Goal: Information Seeking & Learning: Learn about a topic

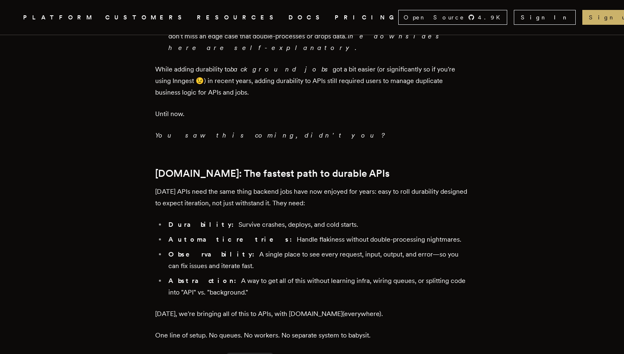
scroll to position [831, 0]
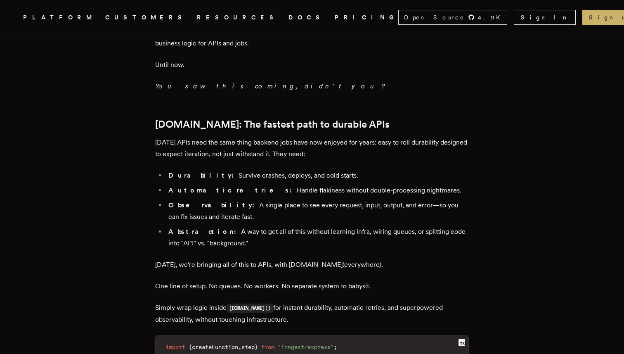
drag, startPoint x: 368, startPoint y: 97, endPoint x: 364, endPoint y: 71, distance: 25.9
click at [364, 71] on div "TLDR: We're bringing one-step durability to APIs. Add a single line of code to …" at bounding box center [312, 216] width 314 height 1408
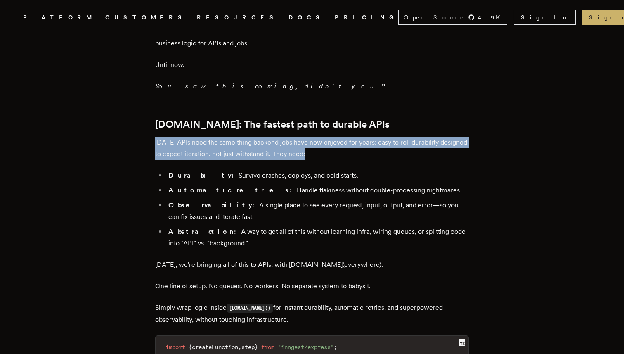
drag, startPoint x: 364, startPoint y: 71, endPoint x: 364, endPoint y: 92, distance: 20.7
click at [364, 92] on div "TLDR: We're bringing one-step durability to APIs. Add a single line of code to …" at bounding box center [312, 216] width 314 height 1408
click at [364, 137] on p "[DATE] APIs need the same thing backend jobs have now enjoyed for years: easy t…" at bounding box center [312, 148] width 314 height 23
drag, startPoint x: 364, startPoint y: 92, endPoint x: 365, endPoint y: 65, distance: 26.8
click at [365, 65] on div "TLDR: We're bringing one-step durability to APIs. Add a single line of code to …" at bounding box center [312, 216] width 314 height 1408
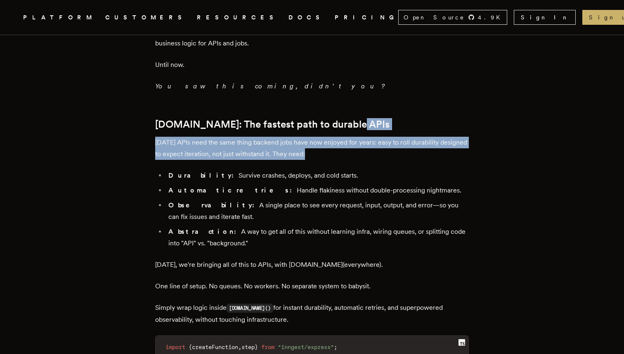
click at [365, 119] on h2 "[DOMAIN_NAME]: The fastest path to durable APIs" at bounding box center [312, 125] width 314 height 12
drag, startPoint x: 365, startPoint y: 65, endPoint x: 380, endPoint y: 106, distance: 43.7
click at [380, 106] on div "TLDR: We're bringing one-step durability to APIs. Add a single line of code to …" at bounding box center [312, 216] width 314 height 1408
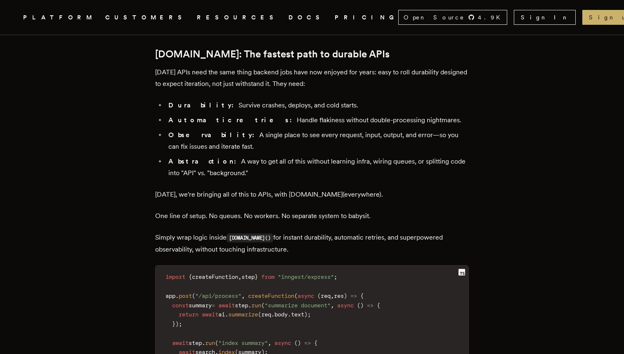
scroll to position [902, 0]
drag, startPoint x: 303, startPoint y: 162, endPoint x: 317, endPoint y: 185, distance: 26.5
click at [317, 185] on div "TLDR: We're bringing one-step durability to APIs. Add a single line of code to …" at bounding box center [312, 145] width 314 height 1408
click at [317, 231] on p "Simply wrap logic inside [DOMAIN_NAME]() for instant durability, automatic retr…" at bounding box center [312, 243] width 314 height 24
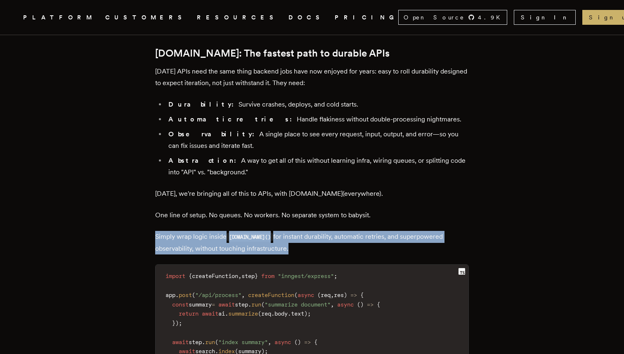
drag, startPoint x: 317, startPoint y: 185, endPoint x: 301, endPoint y: 160, distance: 29.3
click at [301, 160] on div "TLDR: We're bringing one-step durability to APIs. Add a single line of code to …" at bounding box center [312, 145] width 314 height 1408
drag, startPoint x: 301, startPoint y: 160, endPoint x: 321, endPoint y: 190, distance: 36.3
click at [321, 190] on div "TLDR: We're bringing one-step durability to APIs. Add a single line of code to …" at bounding box center [312, 145] width 314 height 1408
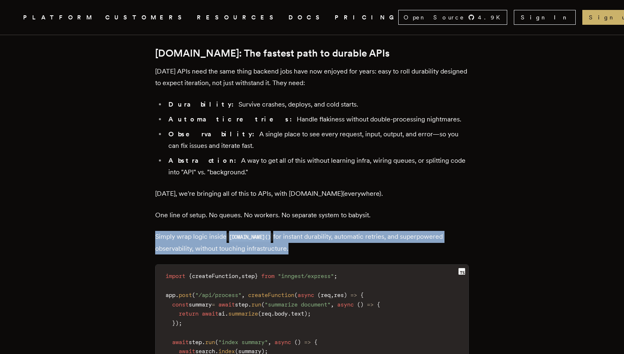
click at [321, 231] on p "Simply wrap logic inside [DOMAIN_NAME]() for instant durability, automatic retr…" at bounding box center [312, 243] width 314 height 24
drag, startPoint x: 321, startPoint y: 190, endPoint x: 309, endPoint y: 168, distance: 25.3
click at [309, 168] on div "TLDR: We're bringing one-step durability to APIs. Add a single line of code to …" at bounding box center [312, 145] width 314 height 1408
drag, startPoint x: 309, startPoint y: 168, endPoint x: 317, endPoint y: 188, distance: 21.2
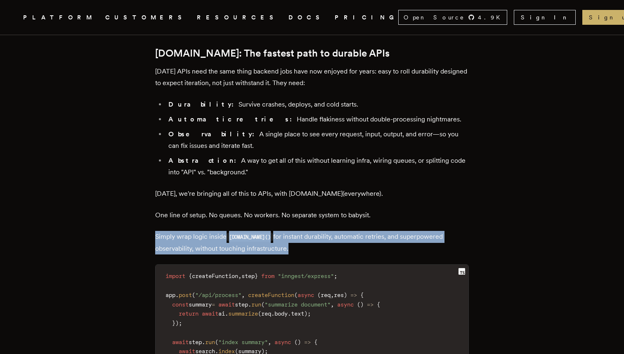
click at [317, 188] on div "TLDR: We're bringing one-step durability to APIs. Add a single line of code to …" at bounding box center [312, 145] width 314 height 1408
click at [317, 231] on p "Simply wrap logic inside [DOMAIN_NAME]() for instant durability, automatic retr…" at bounding box center [312, 243] width 314 height 24
drag, startPoint x: 317, startPoint y: 188, endPoint x: 309, endPoint y: 167, distance: 22.2
click at [309, 167] on div "TLDR: We're bringing one-step durability to APIs. Add a single line of code to …" at bounding box center [312, 145] width 314 height 1408
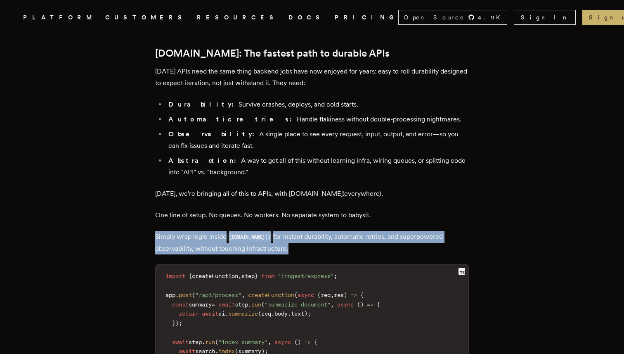
drag, startPoint x: 309, startPoint y: 167, endPoint x: 320, endPoint y: 191, distance: 27.2
click at [320, 191] on div "TLDR: We're bringing one-step durability to APIs. Add a single line of code to …" at bounding box center [312, 145] width 314 height 1408
click at [320, 231] on p "Simply wrap logic inside [DOMAIN_NAME]() for instant durability, automatic retr…" at bounding box center [312, 243] width 314 height 24
drag, startPoint x: 320, startPoint y: 191, endPoint x: 308, endPoint y: 171, distance: 23.7
click at [308, 231] on p "Simply wrap logic inside [DOMAIN_NAME]() for instant durability, automatic retr…" at bounding box center [312, 243] width 314 height 24
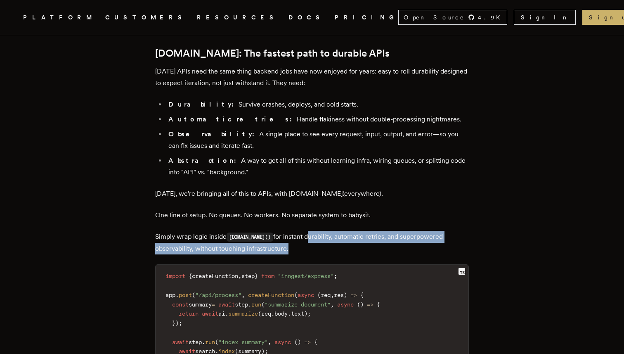
click at [308, 231] on p "Simply wrap logic inside [DOMAIN_NAME]() for instant durability, automatic retr…" at bounding box center [312, 243] width 314 height 24
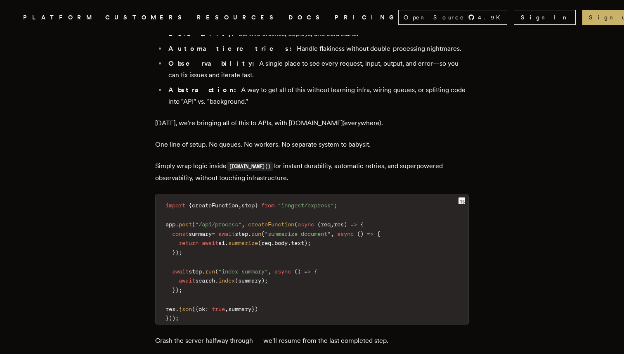
scroll to position [971, 0]
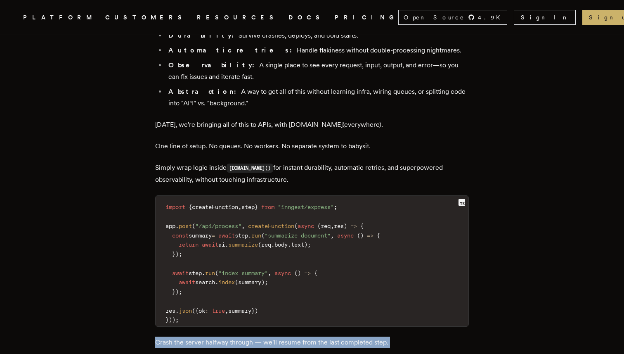
drag, startPoint x: 285, startPoint y: 272, endPoint x: 283, endPoint y: 287, distance: 15.7
click at [283, 287] on div "TLDR: We're bringing one-step durability to APIs. Add a single line of code to …" at bounding box center [312, 76] width 314 height 1408
drag, startPoint x: 283, startPoint y: 287, endPoint x: 267, endPoint y: 268, distance: 25.2
click at [267, 268] on div "TLDR: We're bringing one-step durability to APIs. Add a single line of code to …" at bounding box center [312, 76] width 314 height 1408
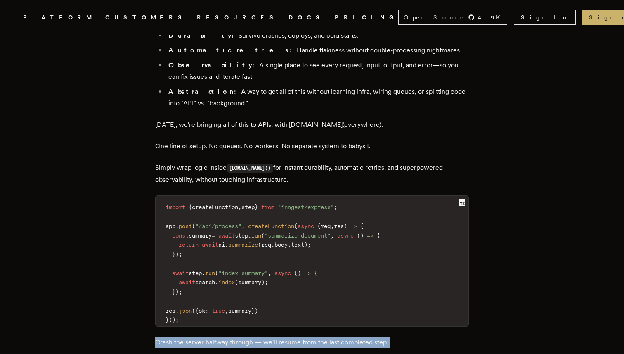
click at [267, 268] on div "TLDR: We're bringing one-step durability to APIs. Add a single line of code to …" at bounding box center [312, 76] width 314 height 1408
drag, startPoint x: 267, startPoint y: 268, endPoint x: 278, endPoint y: 287, distance: 22.2
click at [278, 287] on div "TLDR: We're bringing one-step durability to APIs. Add a single line of code to …" at bounding box center [312, 76] width 314 height 1408
drag, startPoint x: 278, startPoint y: 287, endPoint x: 266, endPoint y: 273, distance: 19.0
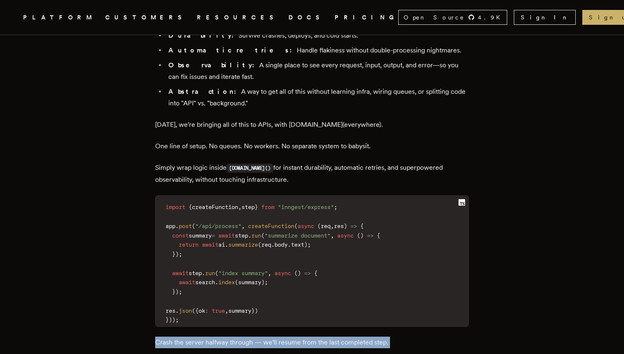
click at [266, 273] on div "TLDR: We're bringing one-step durability to APIs. Add a single line of code to …" at bounding box center [312, 76] width 314 height 1408
drag, startPoint x: 266, startPoint y: 273, endPoint x: 341, endPoint y: 305, distance: 82.0
click at [341, 305] on div "TLDR: We're bringing one-step durability to APIs. Add a single line of code to …" at bounding box center [312, 76] width 314 height 1408
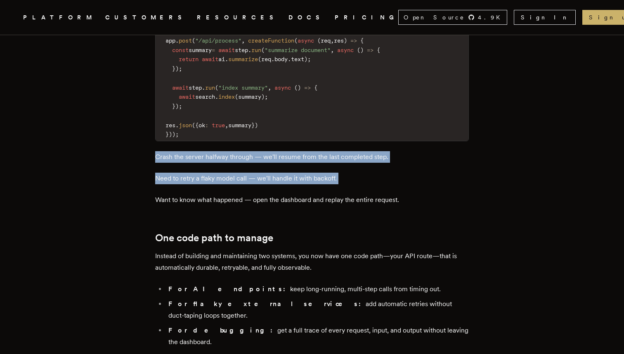
scroll to position [953, 0]
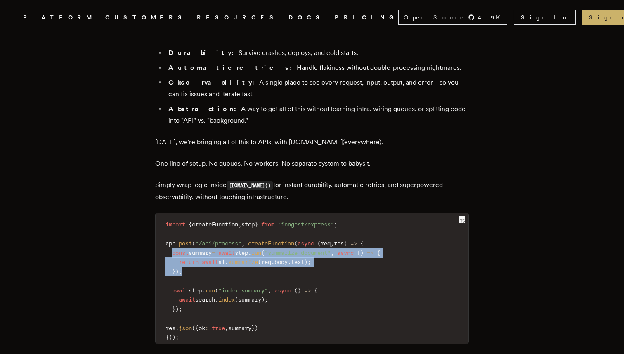
drag, startPoint x: 177, startPoint y: 191, endPoint x: 199, endPoint y: 213, distance: 31.0
click at [199, 218] on code "import { createFunction , step } from "inngest/express" ; app . post ( "/api/pr…" at bounding box center [312, 281] width 313 height 126
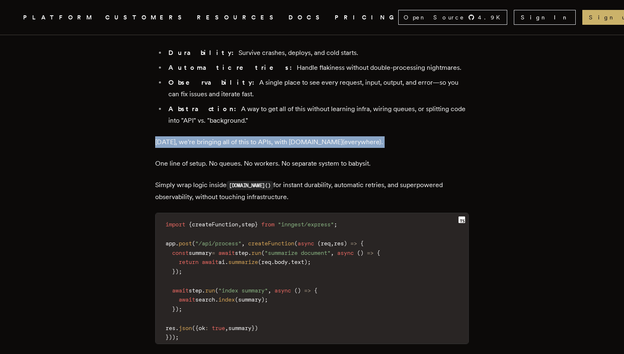
drag, startPoint x: 145, startPoint y: 84, endPoint x: 151, endPoint y: 91, distance: 8.8
click at [151, 91] on article "Introducing [DOMAIN_NAME] Everywhere: Build Unbreakable APIs [PERSON_NAME] · [D…" at bounding box center [312, 28] width 558 height 1859
click at [151, 91] on main "Introducing [DOMAIN_NAME] Everywhere: Build Unbreakable APIs [PERSON_NAME] · [D…" at bounding box center [312, 28] width 330 height 1859
drag, startPoint x: 151, startPoint y: 91, endPoint x: 147, endPoint y: 85, distance: 6.5
click at [147, 85] on main "Introducing [DOMAIN_NAME] Everywhere: Build Unbreakable APIs [PERSON_NAME] · [D…" at bounding box center [312, 28] width 330 height 1859
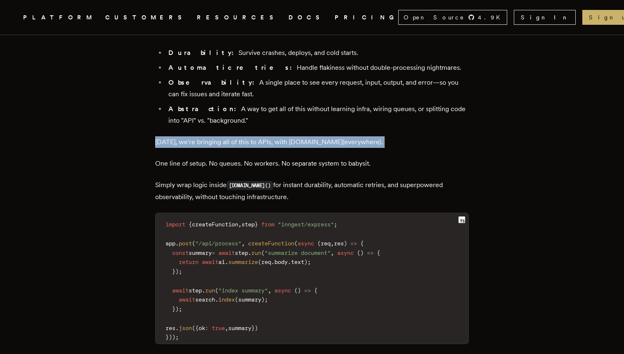
click at [147, 85] on main "Introducing [DOMAIN_NAME] Everywhere: Build Unbreakable APIs [PERSON_NAME] · [D…" at bounding box center [312, 28] width 330 height 1859
drag, startPoint x: 147, startPoint y: 85, endPoint x: 157, endPoint y: 91, distance: 10.9
click at [157, 91] on main "Introducing [DOMAIN_NAME] Everywhere: Build Unbreakable APIs [PERSON_NAME] · [D…" at bounding box center [312, 28] width 330 height 1859
drag, startPoint x: 157, startPoint y: 91, endPoint x: 152, endPoint y: 82, distance: 9.6
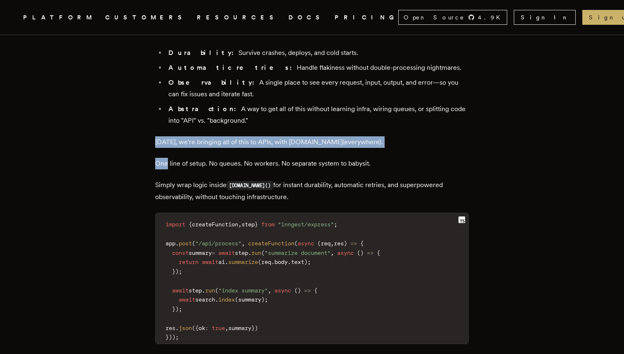
click at [152, 82] on main "Introducing [DOMAIN_NAME] Everywhere: Build Unbreakable APIs [PERSON_NAME] · [D…" at bounding box center [312, 28] width 330 height 1859
drag, startPoint x: 152, startPoint y: 82, endPoint x: 369, endPoint y: 92, distance: 216.6
click at [369, 92] on main "Introducing [DOMAIN_NAME] Everywhere: Build Unbreakable APIs [PERSON_NAME] · [D…" at bounding box center [312, 28] width 330 height 1859
click at [369, 92] on div "TLDR: We're bringing one-step durability to APIs. Add a single line of code to …" at bounding box center [312, 94] width 314 height 1408
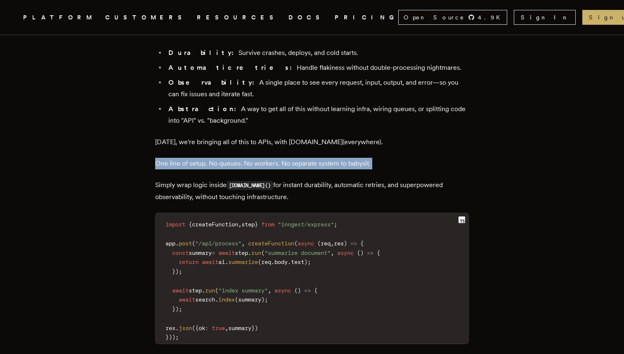
drag, startPoint x: 369, startPoint y: 92, endPoint x: 386, endPoint y: 108, distance: 23.4
click at [386, 108] on div "TLDR: We're bringing one-step durability to APIs. Add a single line of code to …" at bounding box center [312, 94] width 314 height 1408
click at [386, 158] on p "One line of setup. No queues. No workers. No separate system to babysit." at bounding box center [312, 164] width 314 height 12
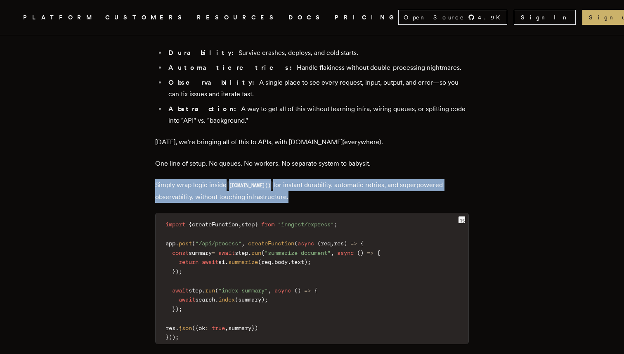
drag, startPoint x: 386, startPoint y: 108, endPoint x: 388, endPoint y: 134, distance: 26.5
click at [388, 134] on div "TLDR: We're bringing one-step durability to APIs. Add a single line of code to …" at bounding box center [312, 94] width 314 height 1408
click at [388, 179] on p "Simply wrap logic inside [DOMAIN_NAME]() for instant durability, automatic retr…" at bounding box center [312, 191] width 314 height 24
drag, startPoint x: 388, startPoint y: 134, endPoint x: 377, endPoint y: 114, distance: 23.0
click at [377, 114] on div "TLDR: We're bringing one-step durability to APIs. Add a single line of code to …" at bounding box center [312, 94] width 314 height 1408
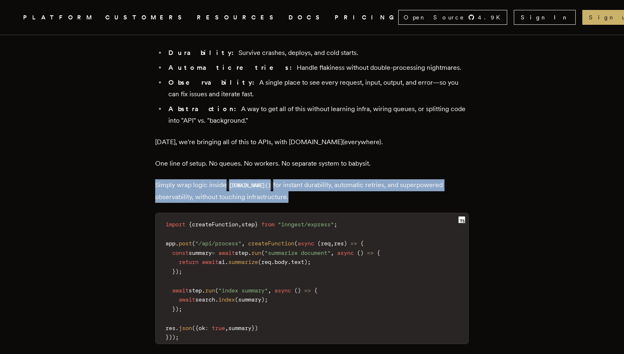
click at [377, 114] on div "TLDR: We're bringing one-step durability to APIs. Add a single line of code to …" at bounding box center [312, 94] width 314 height 1408
drag, startPoint x: 377, startPoint y: 114, endPoint x: 385, endPoint y: 133, distance: 19.8
click at [385, 133] on div "TLDR: We're bringing one-step durability to APIs. Add a single line of code to …" at bounding box center [312, 94] width 314 height 1408
click at [385, 179] on p "Simply wrap logic inside [DOMAIN_NAME]() for instant durability, automatic retr…" at bounding box center [312, 191] width 314 height 24
drag, startPoint x: 385, startPoint y: 133, endPoint x: 376, endPoint y: 116, distance: 18.8
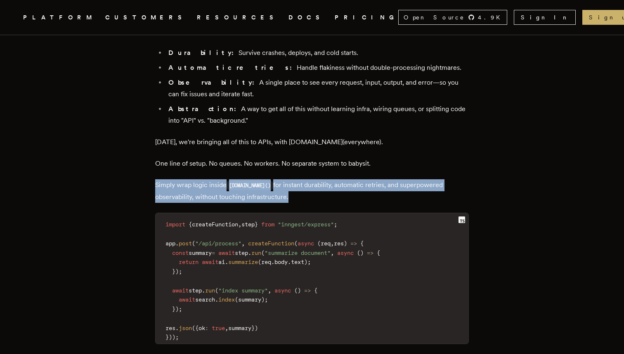
click at [376, 116] on div "TLDR: We're bringing one-step durability to APIs. Add a single line of code to …" at bounding box center [312, 94] width 314 height 1408
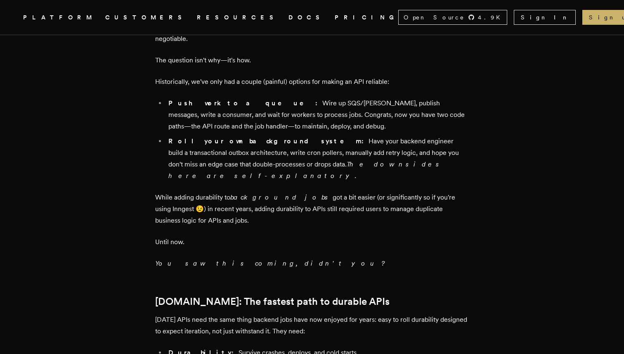
scroll to position [532, 0]
